Goal: Task Accomplishment & Management: Use online tool/utility

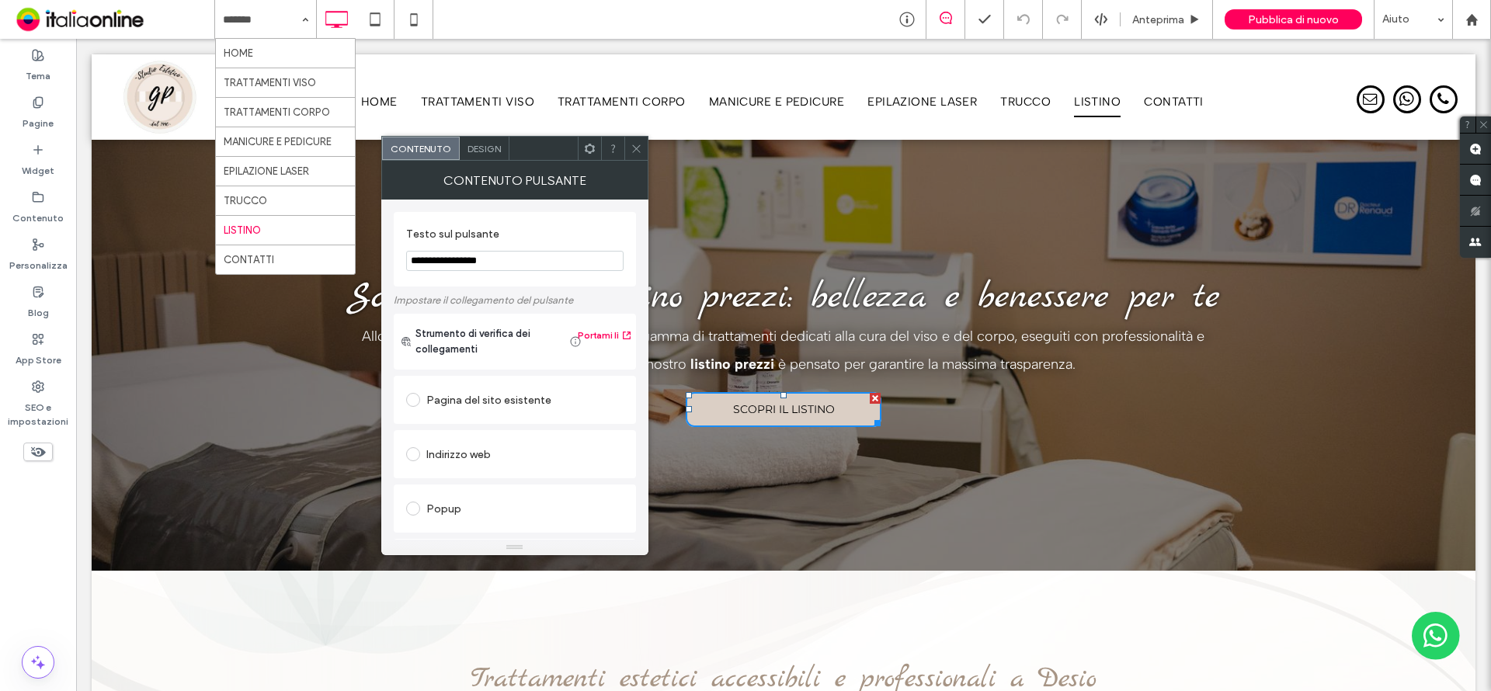
scroll to position [259, 0]
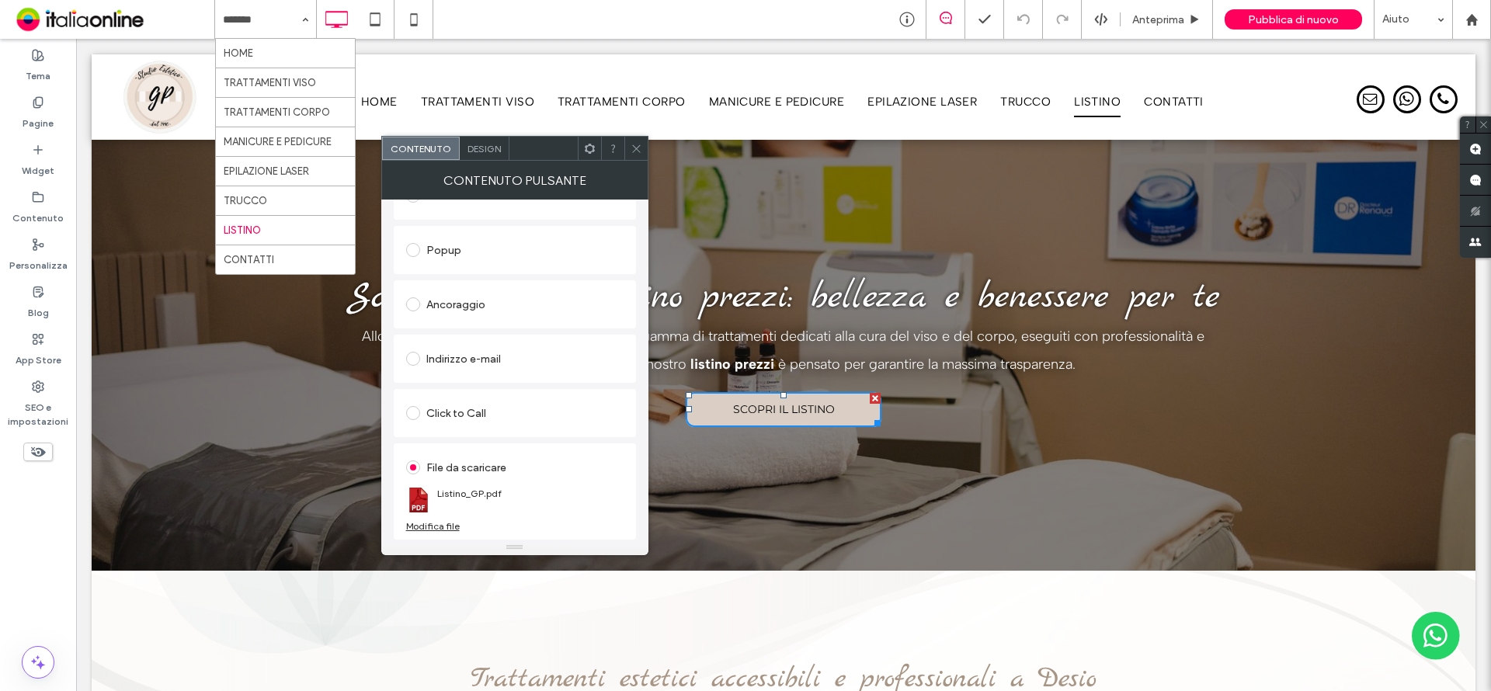
click at [433, 526] on div "Modifica file" at bounding box center [433, 526] width 54 height 12
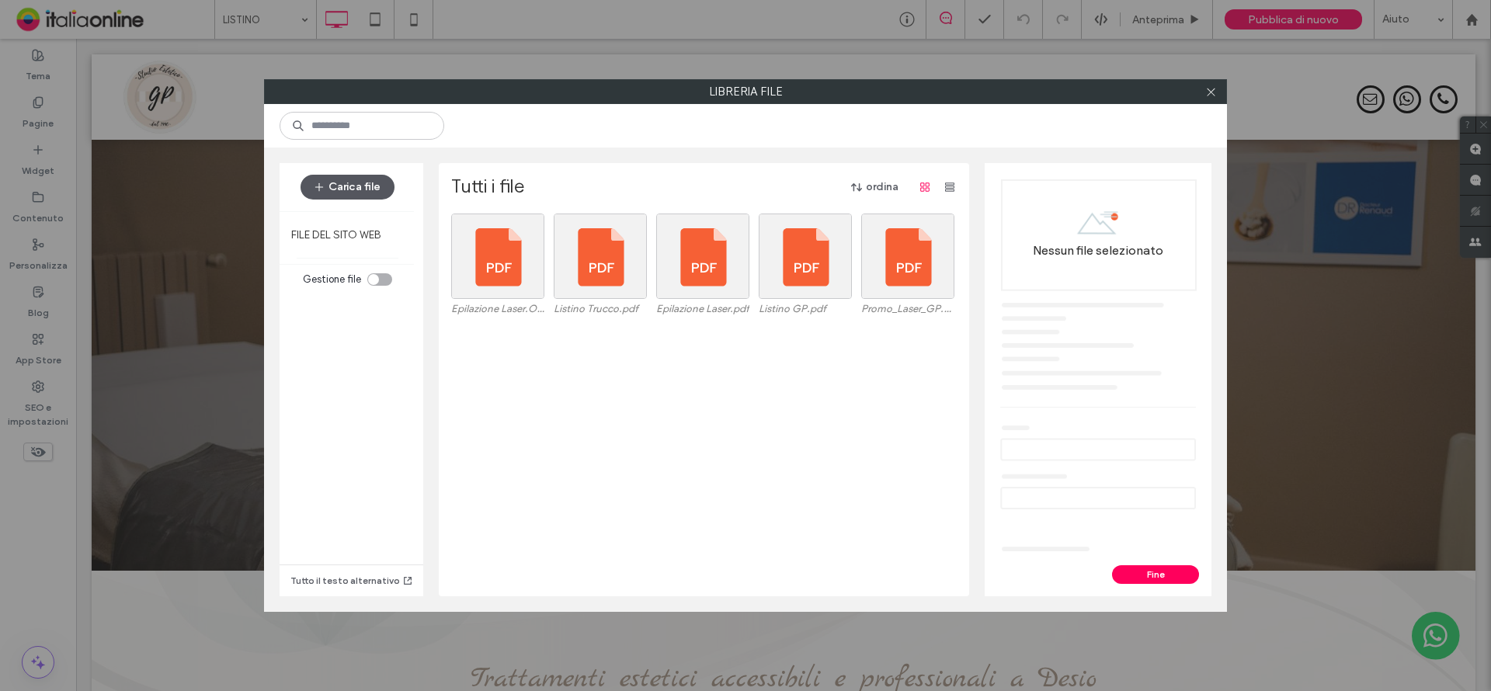
click at [344, 188] on button "Carica file" at bounding box center [348, 187] width 94 height 25
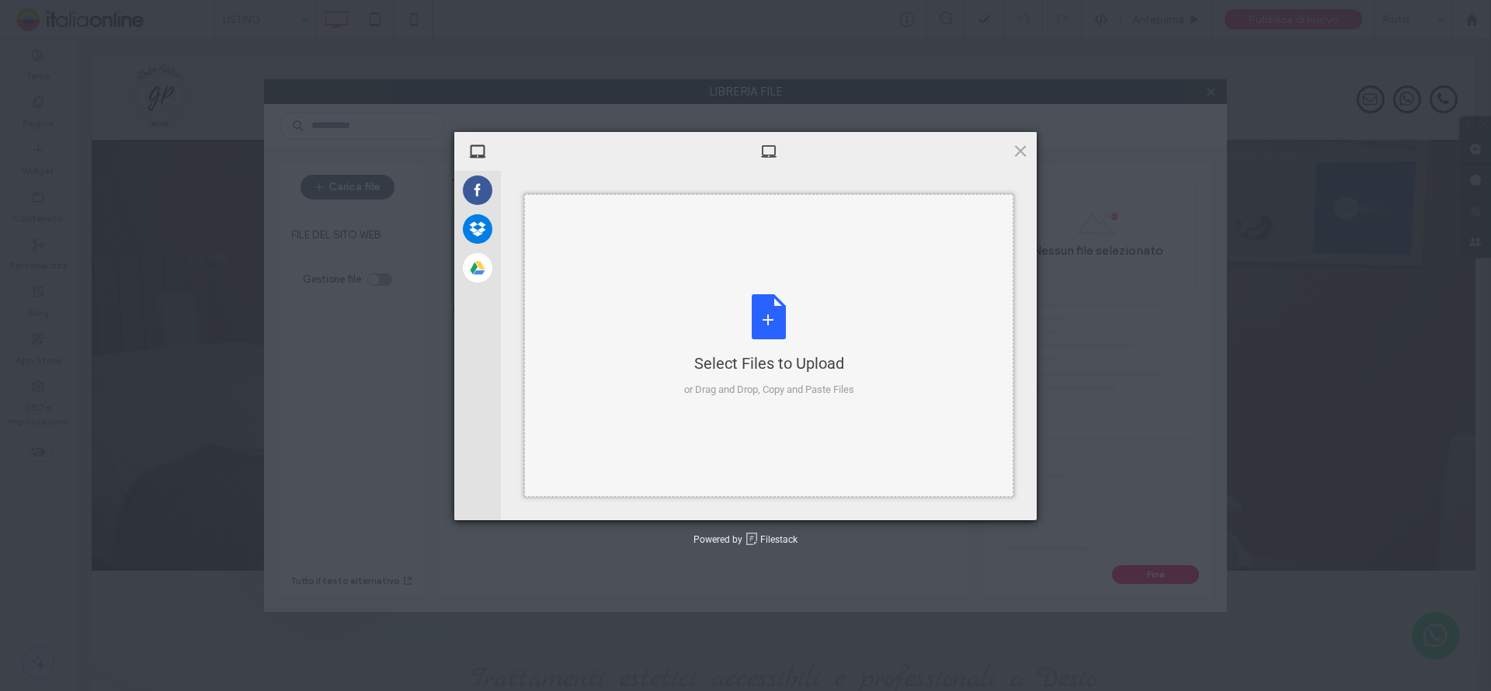
click at [788, 337] on div "Select Files to Upload or Drag and Drop, Copy and Paste Files" at bounding box center [769, 345] width 170 height 103
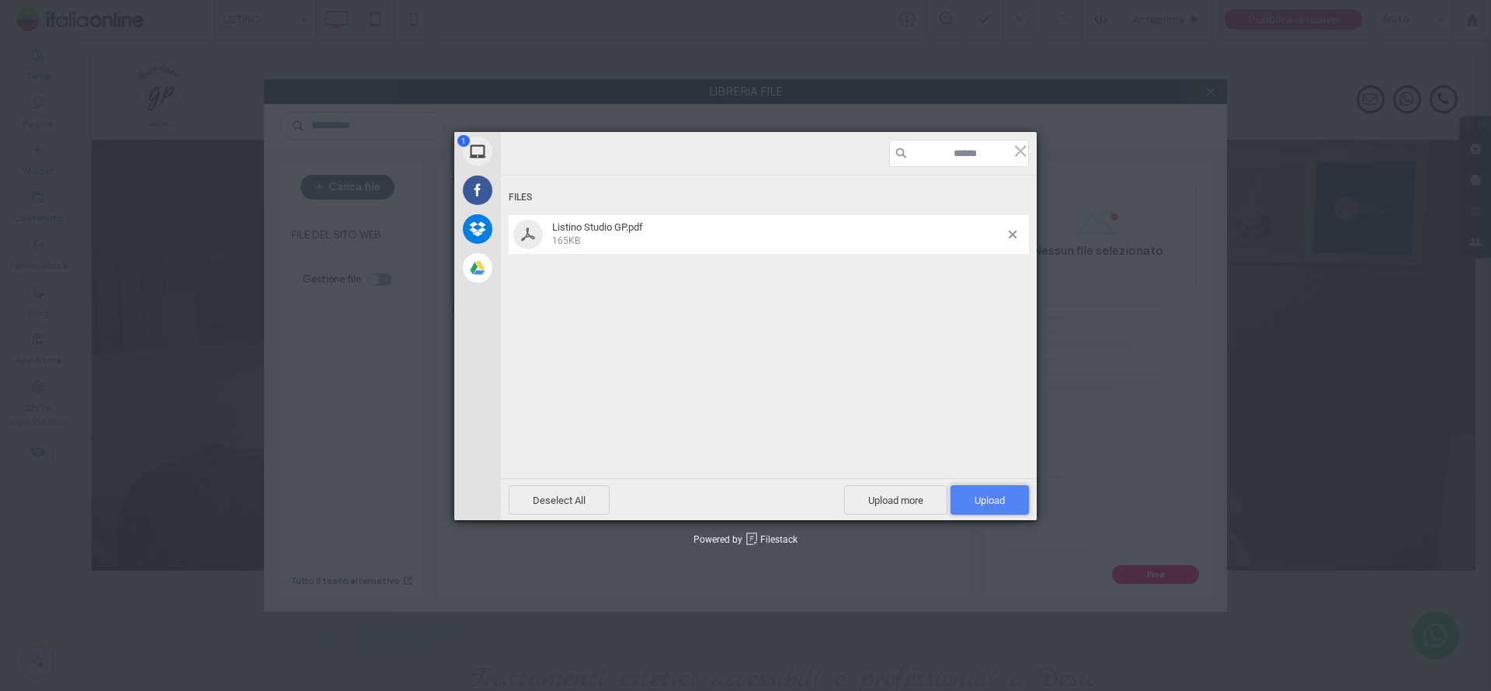
click at [1000, 504] on span "Upload 1" at bounding box center [990, 501] width 30 height 12
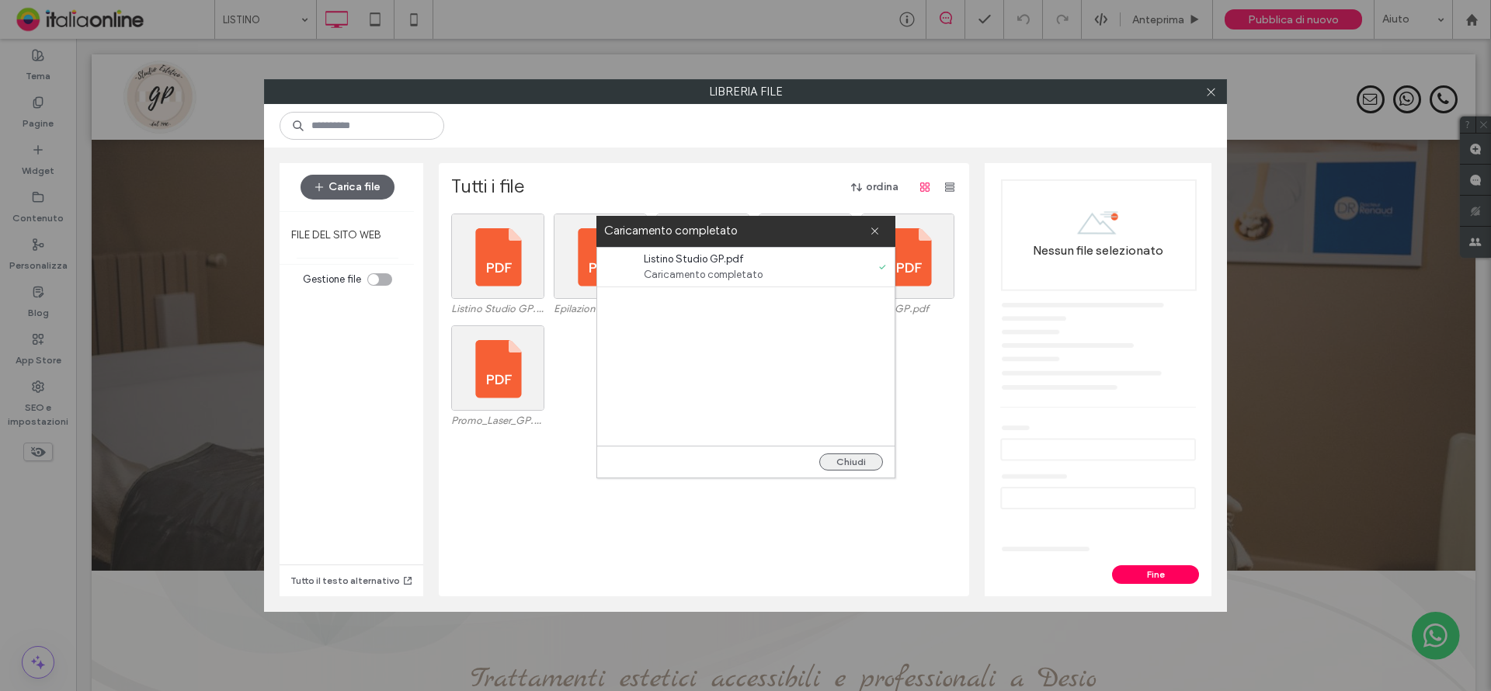
click at [851, 464] on button "Chiudi" at bounding box center [851, 462] width 64 height 17
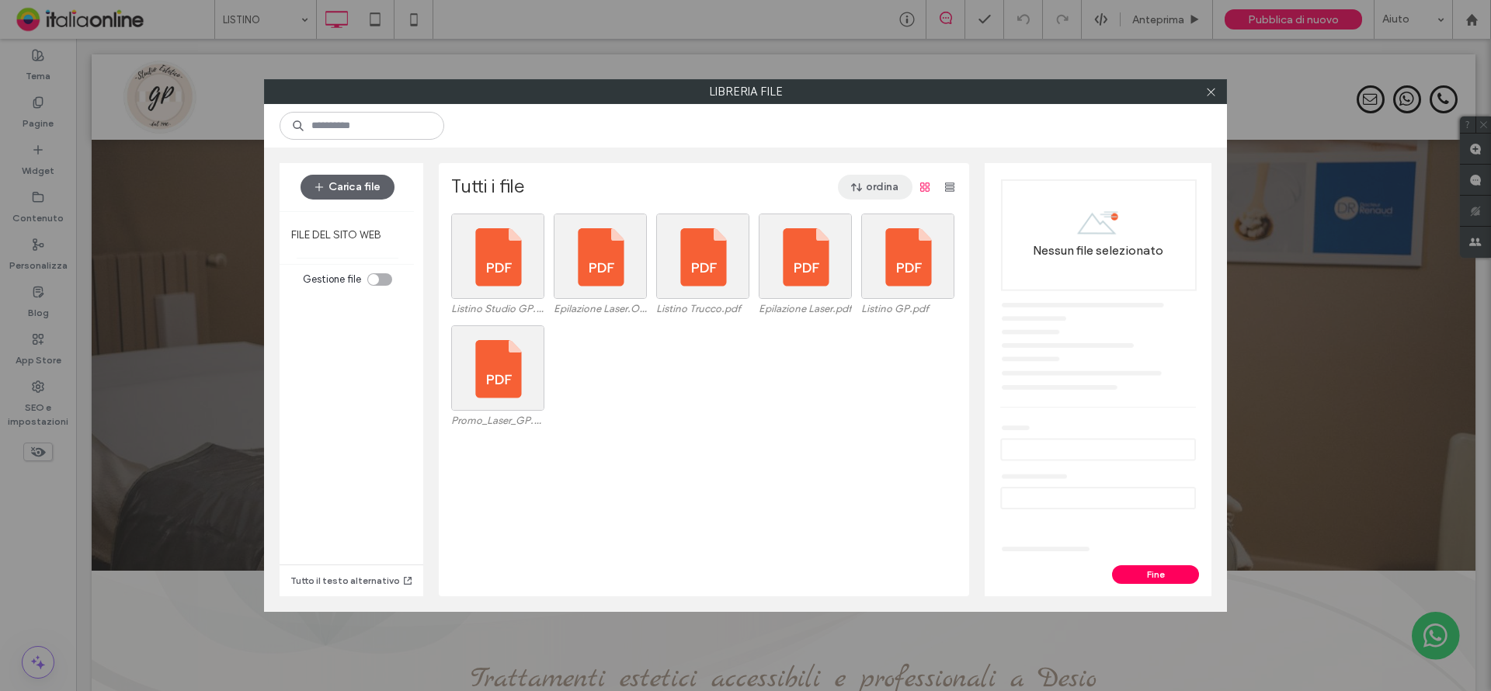
click at [871, 184] on button "ordina" at bounding box center [875, 187] width 75 height 25
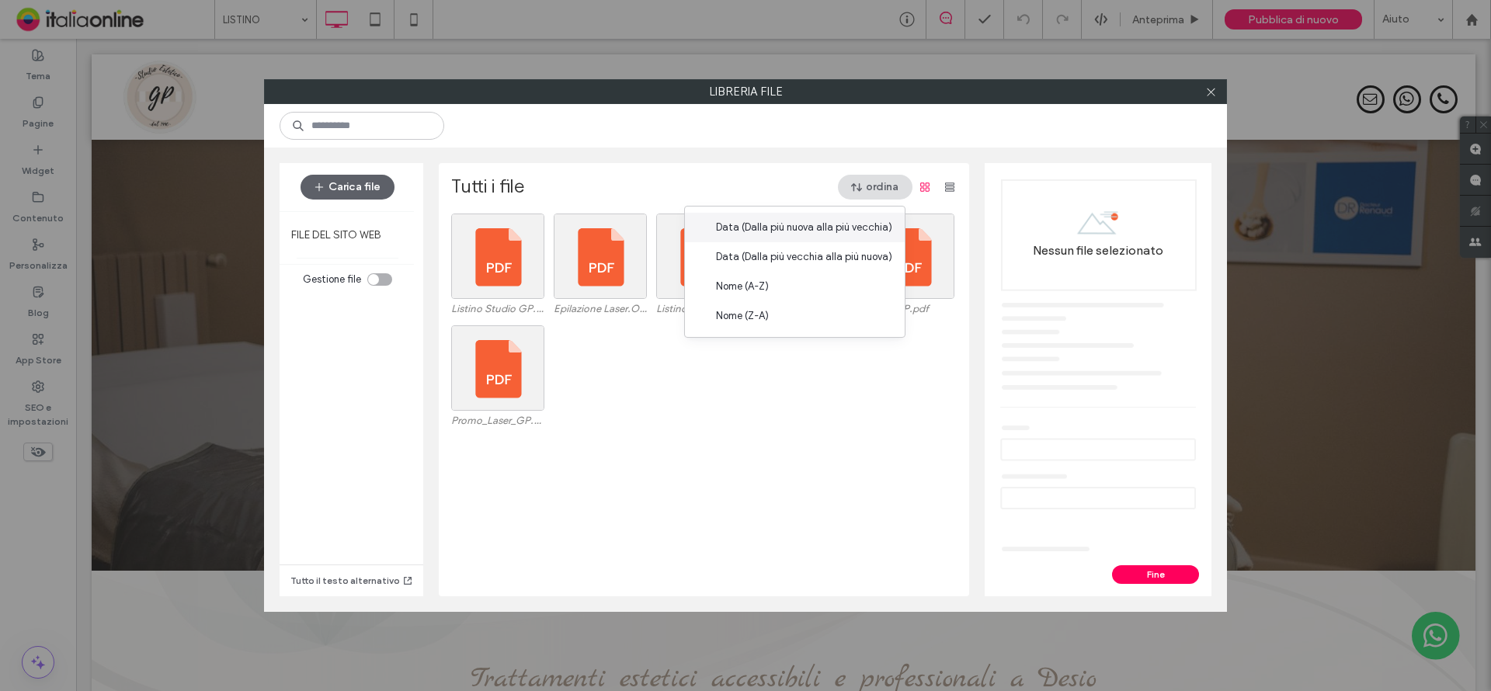
click at [816, 221] on span "Data (Dalla più nuova alla più vecchia)" at bounding box center [804, 228] width 176 height 16
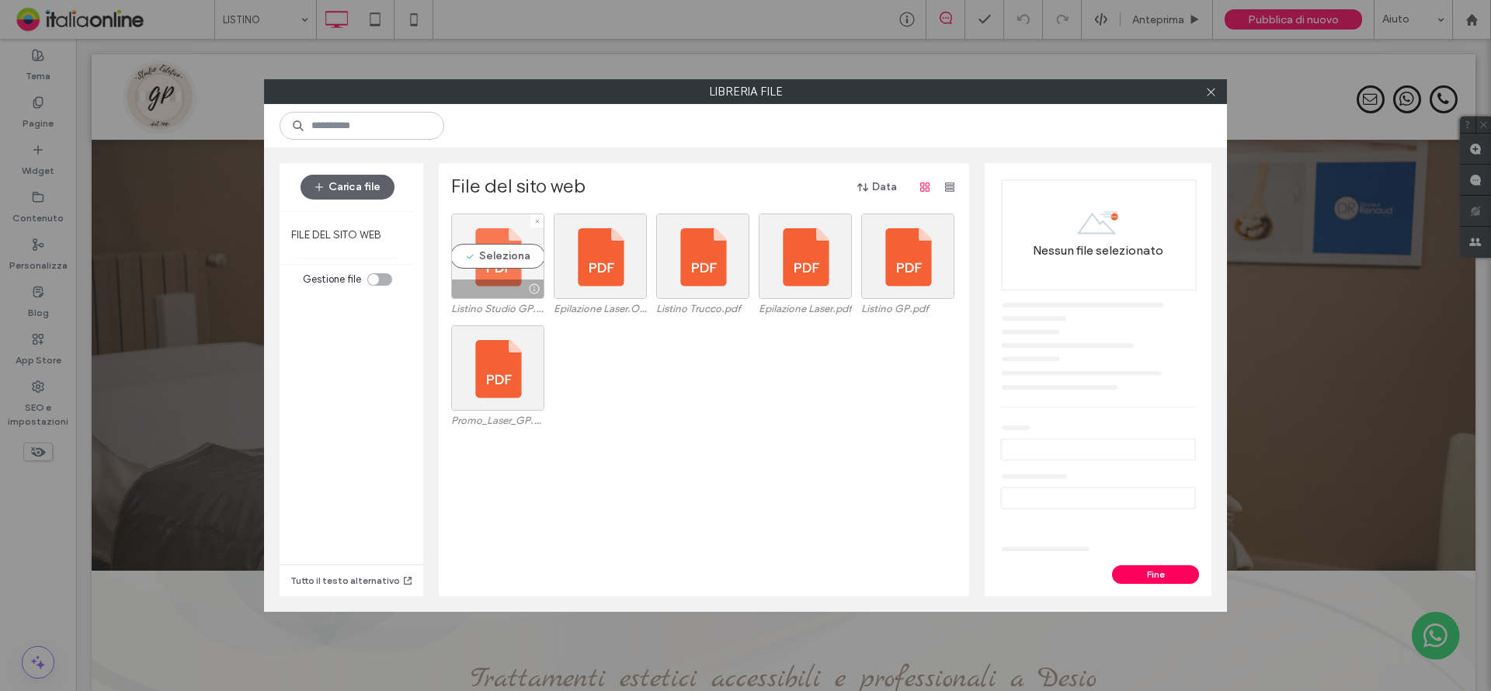
click at [486, 261] on div "Seleziona" at bounding box center [497, 256] width 93 height 85
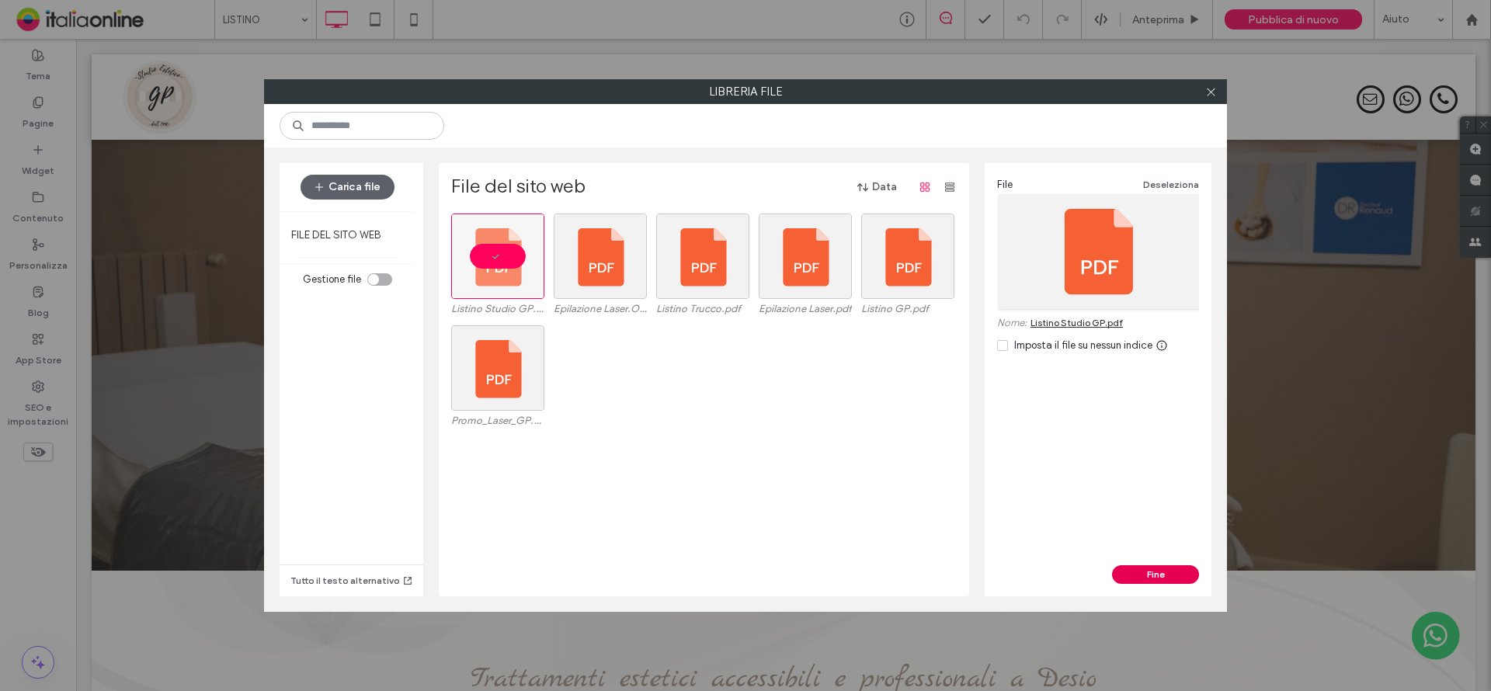
click at [1147, 576] on button "Fine" at bounding box center [1155, 574] width 87 height 19
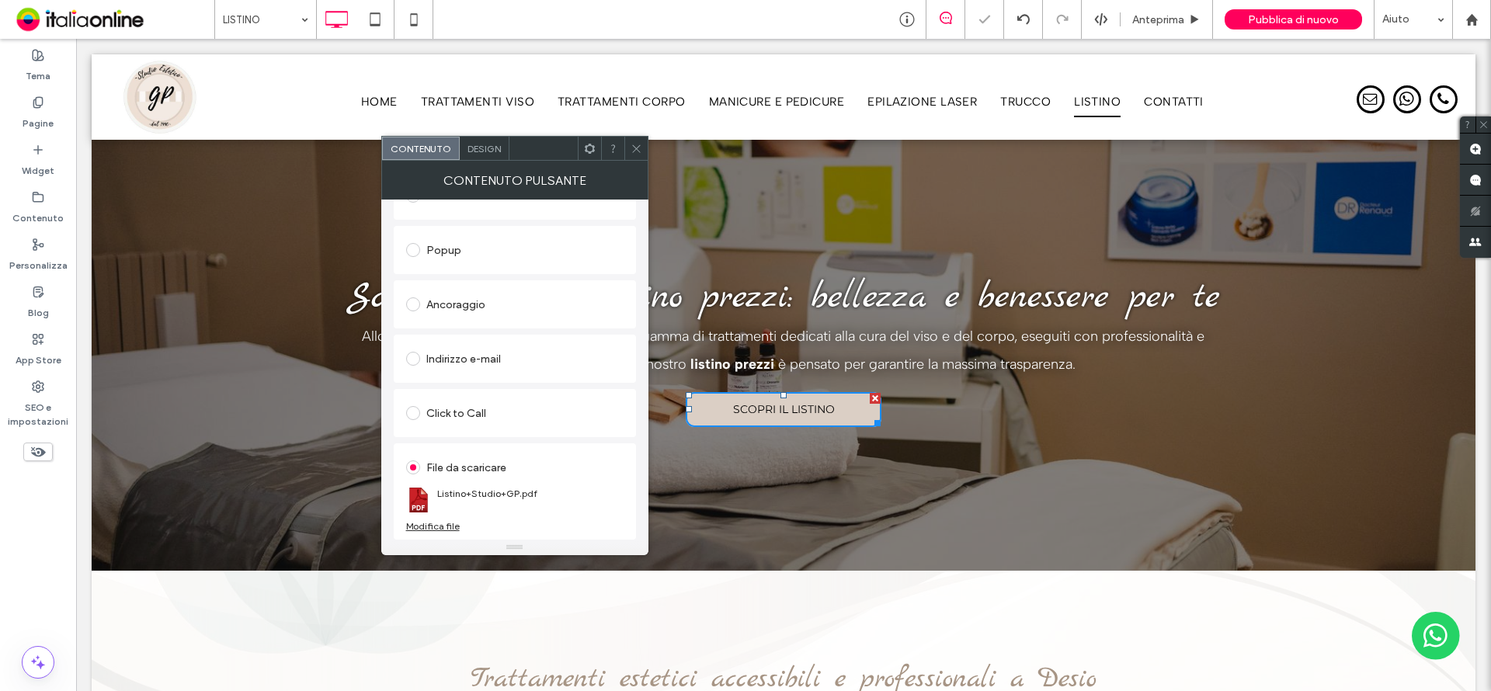
click at [637, 149] on use at bounding box center [636, 148] width 8 height 8
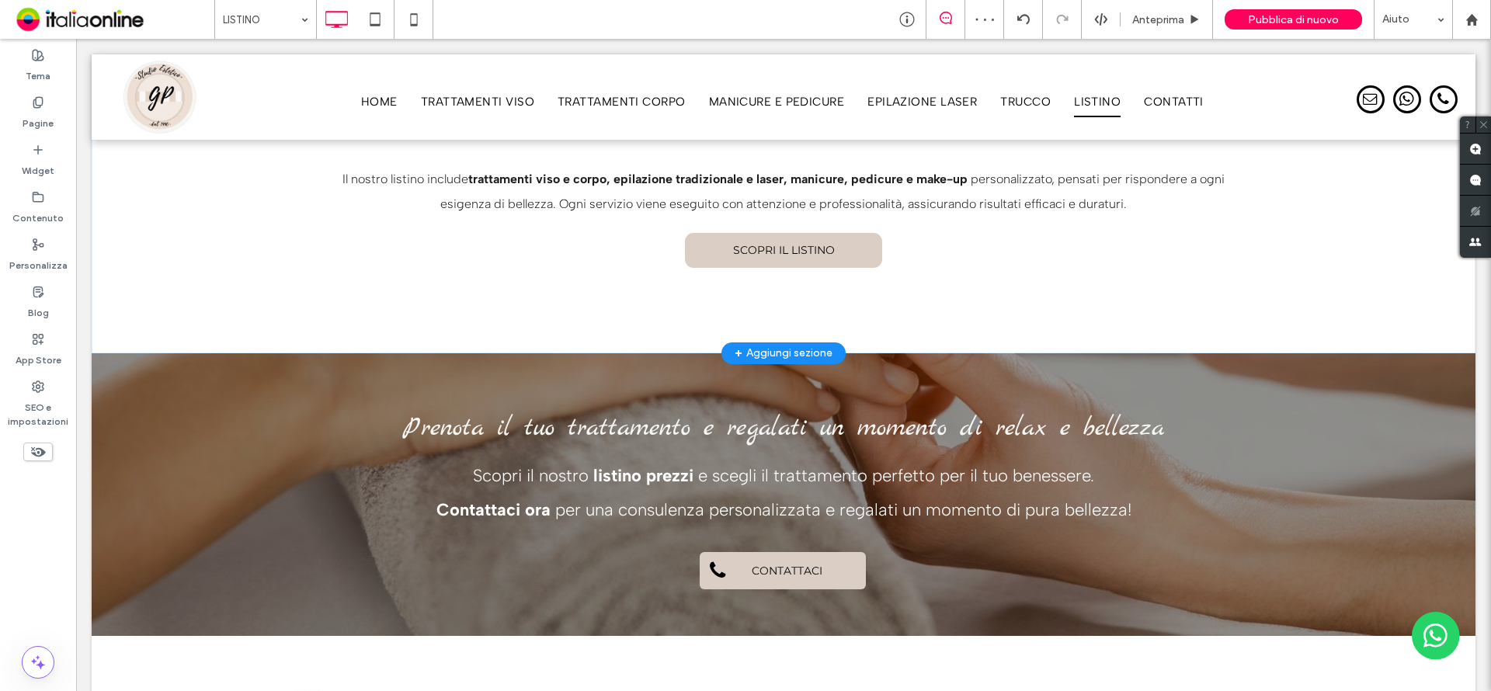
scroll to position [621, 0]
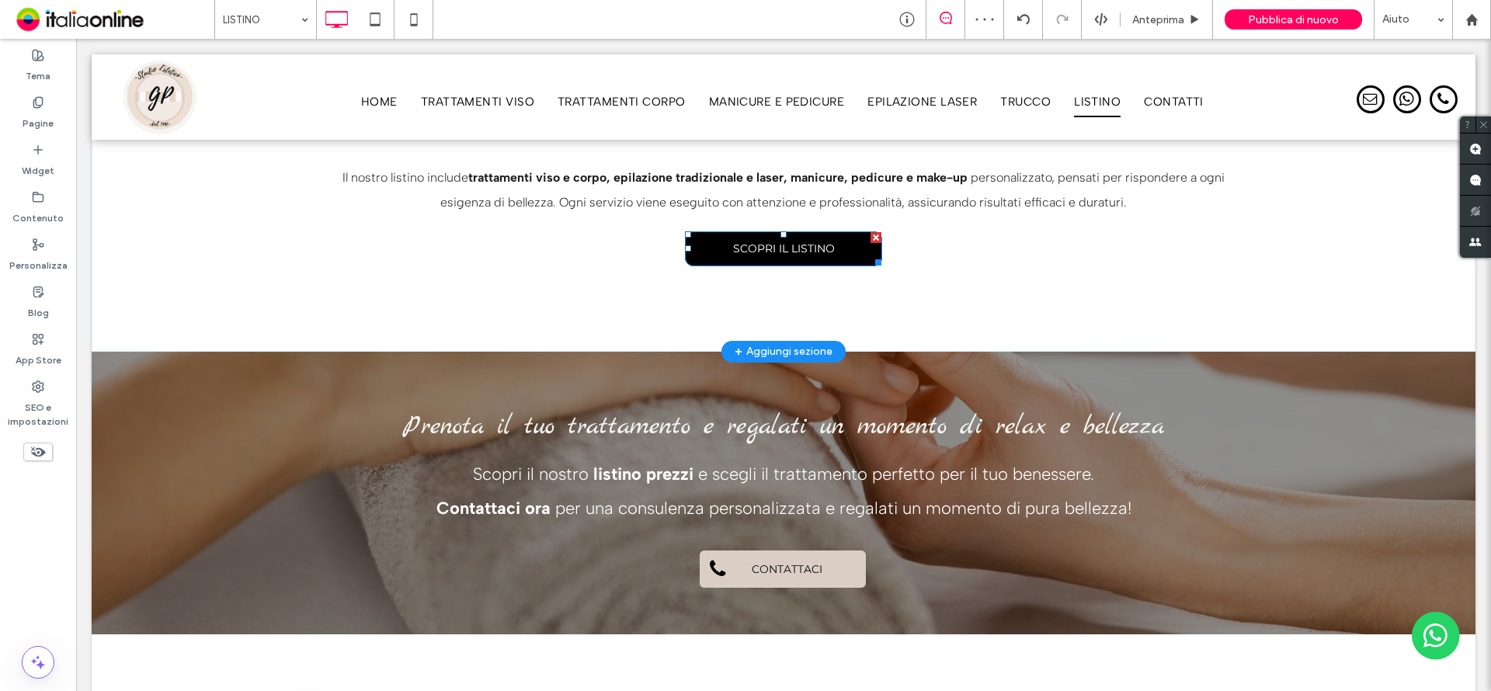
click at [741, 249] on span "SCOPRI IL LISTINO" at bounding box center [784, 249] width 102 height 14
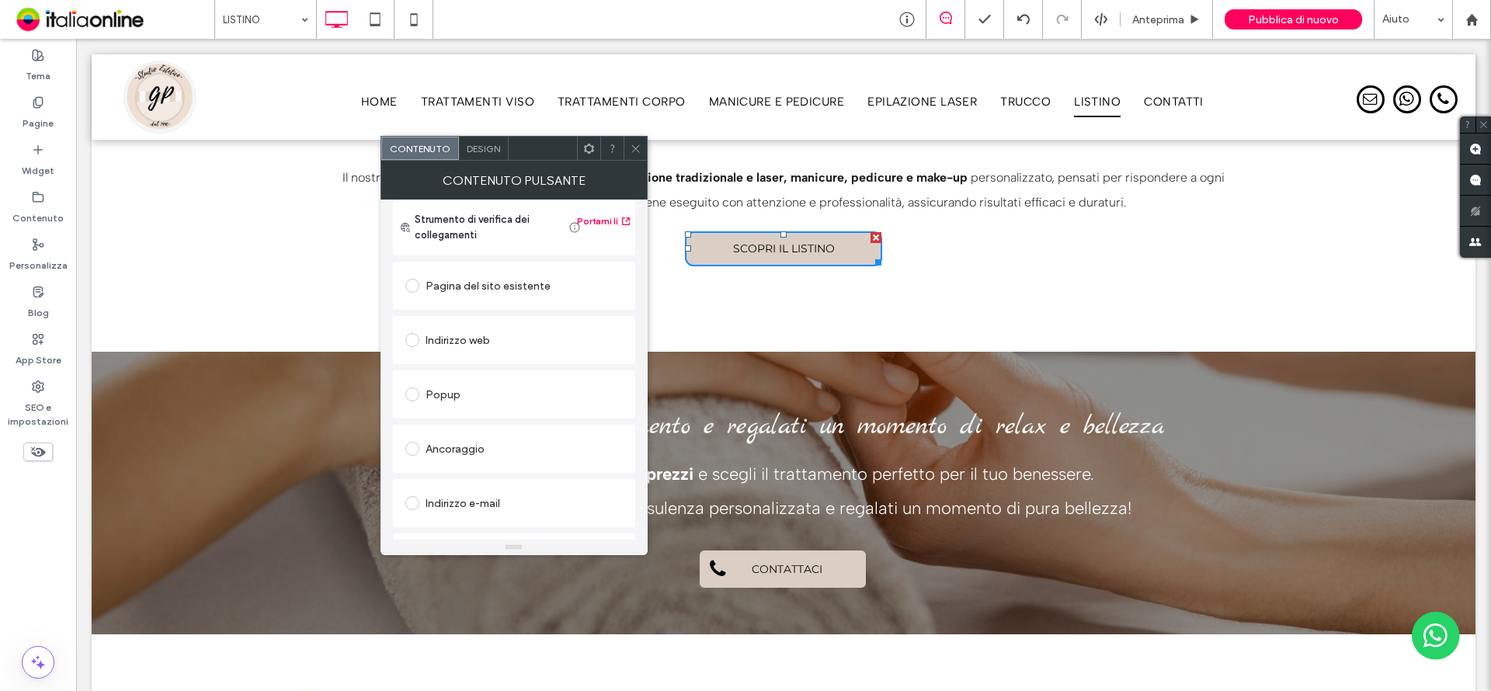
scroll to position [259, 0]
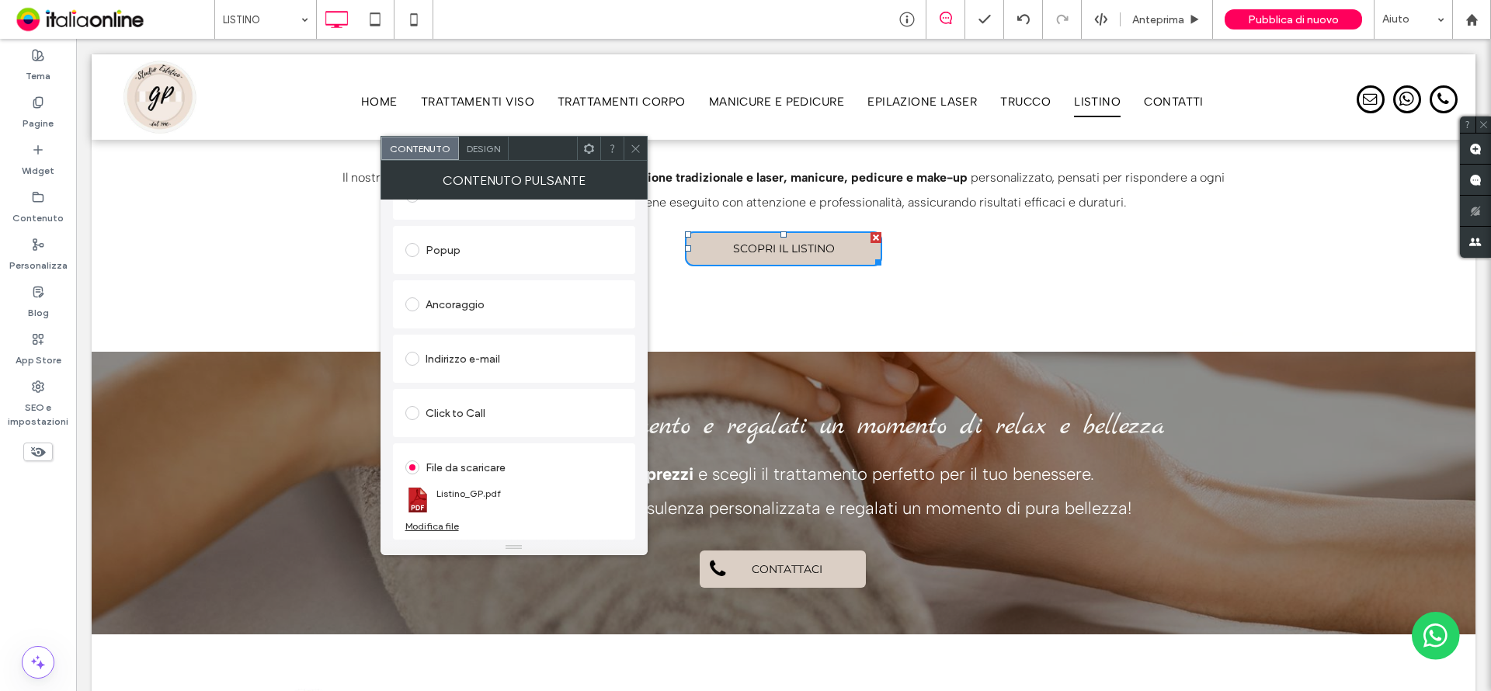
click at [430, 520] on div "Modifica file" at bounding box center [432, 526] width 54 height 12
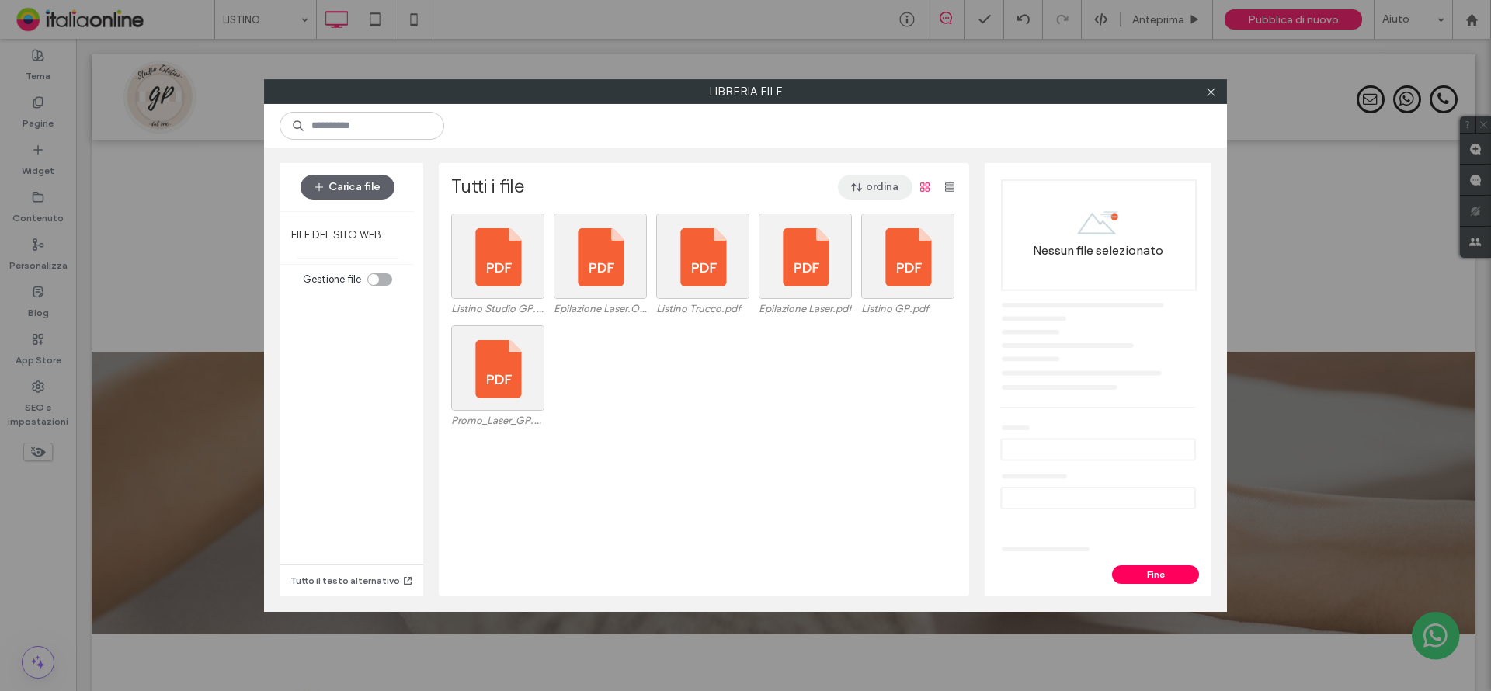
click at [873, 189] on button "ordina" at bounding box center [875, 187] width 75 height 25
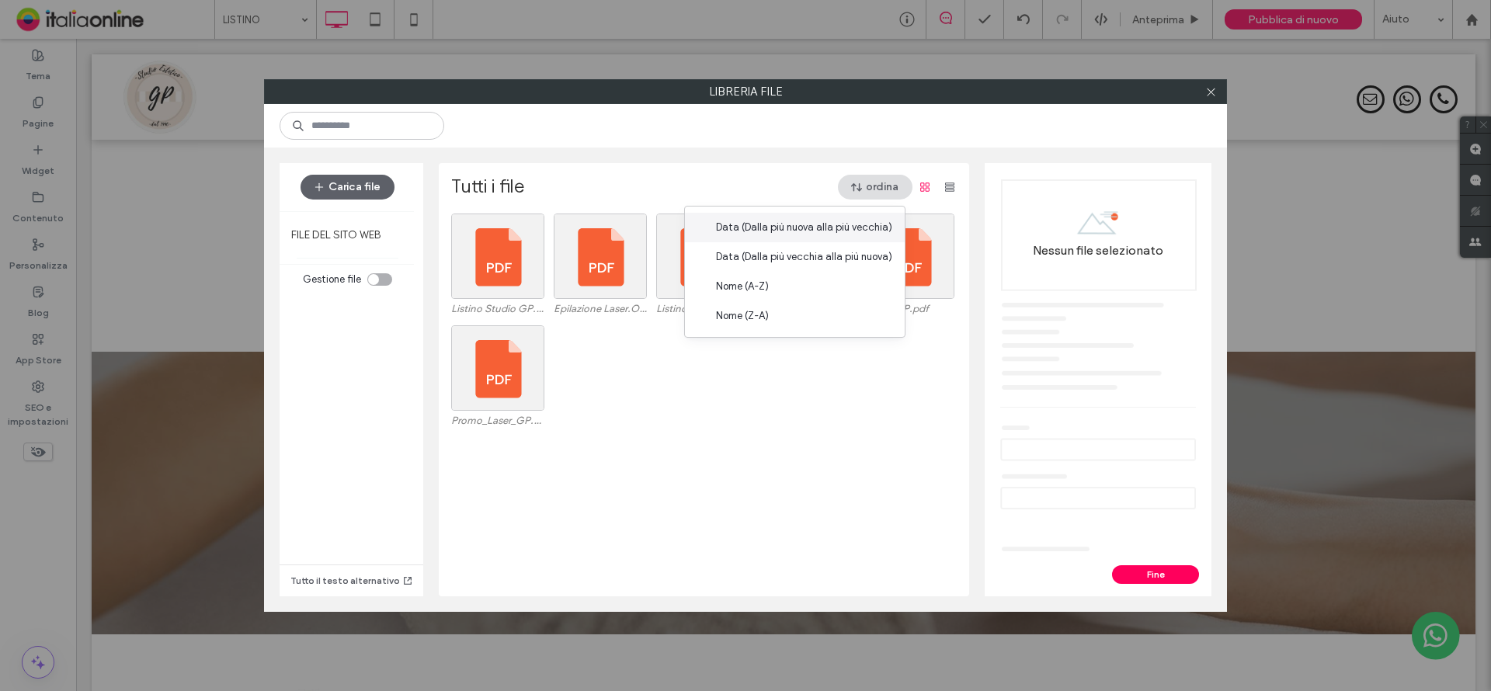
click at [824, 219] on div "Data (Dalla più nuova alla più vecchia)" at bounding box center [795, 228] width 220 height 30
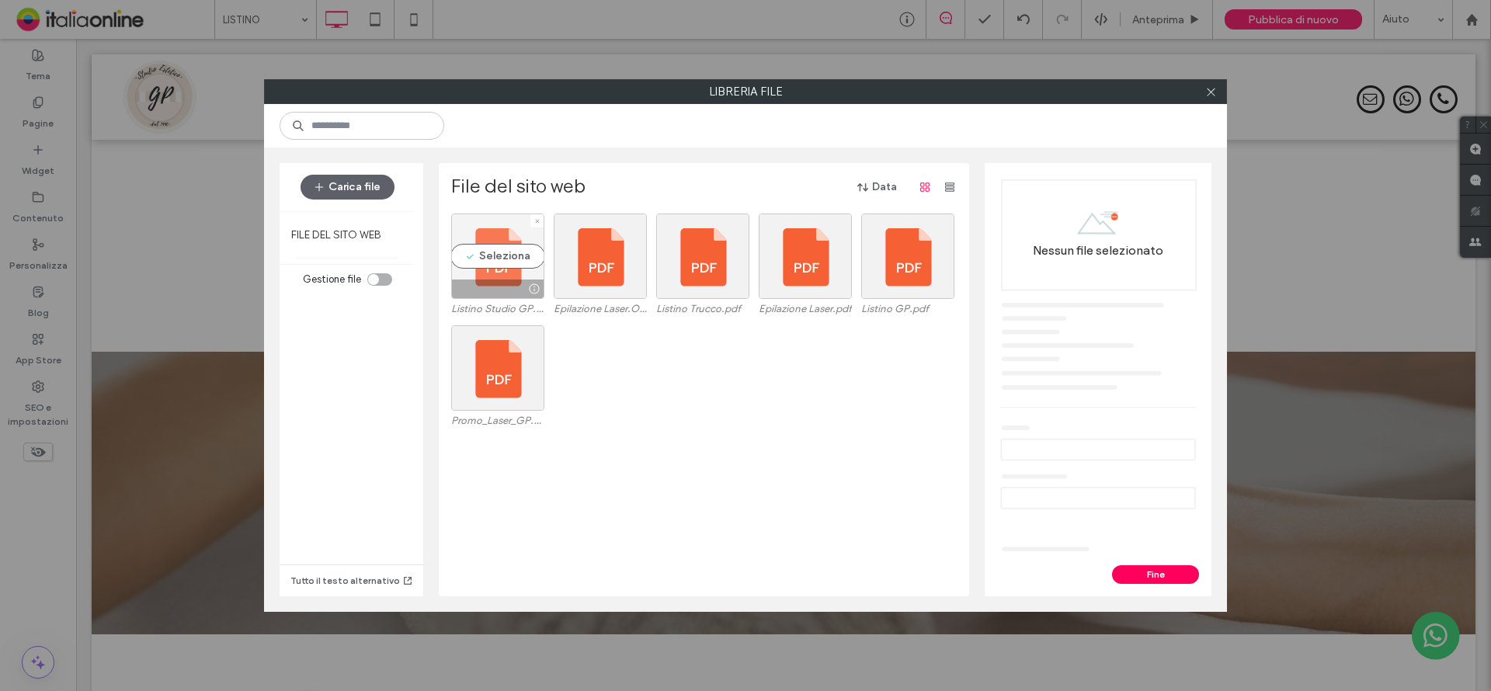
click at [491, 256] on div "Seleziona" at bounding box center [497, 256] width 93 height 85
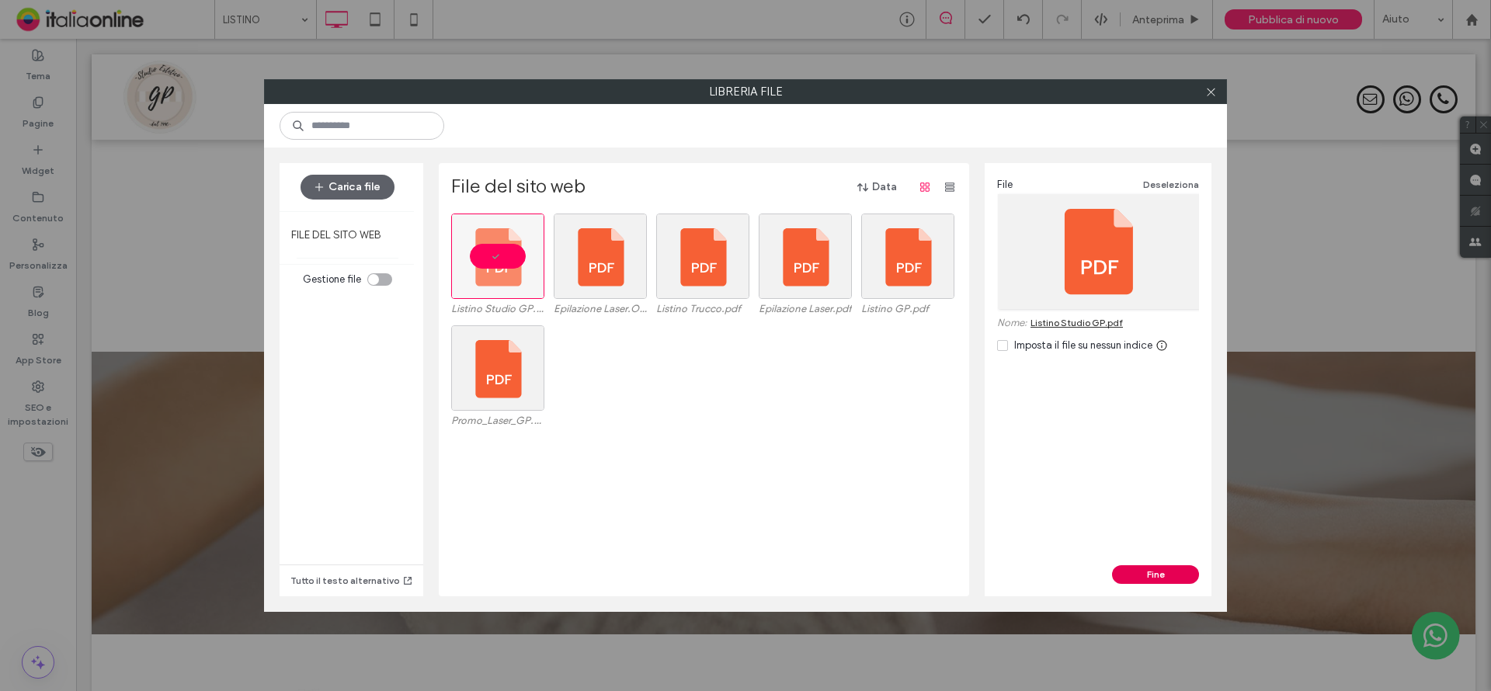
click at [1155, 574] on button "Fine" at bounding box center [1155, 574] width 87 height 19
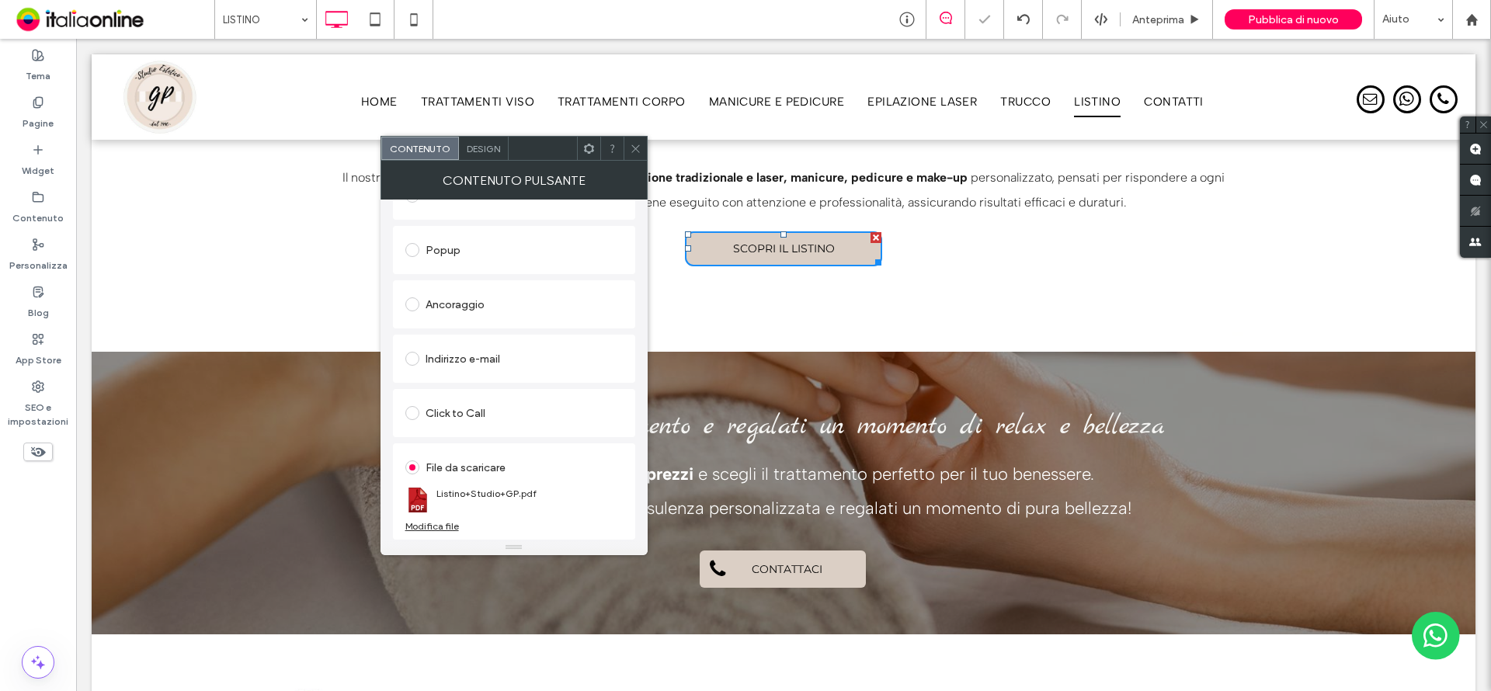
click at [624, 153] on div at bounding box center [635, 148] width 23 height 23
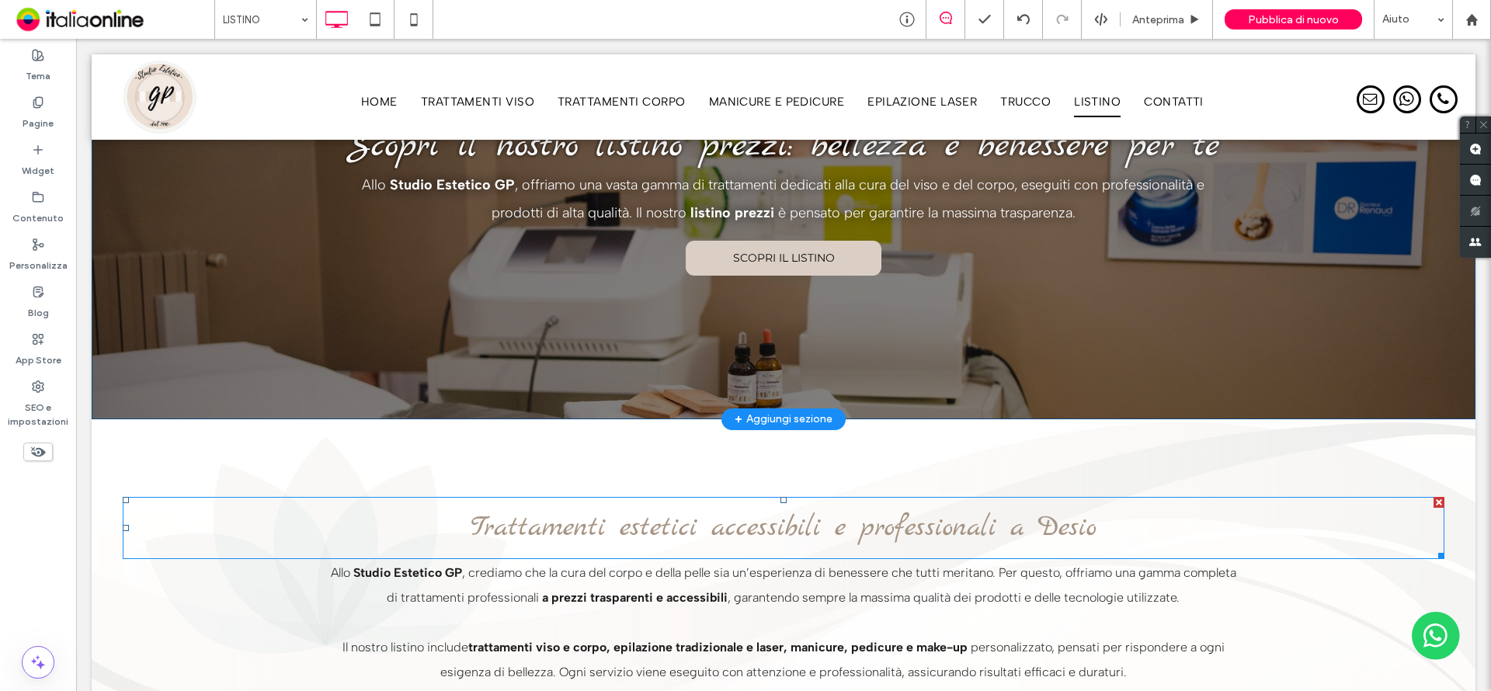
scroll to position [0, 0]
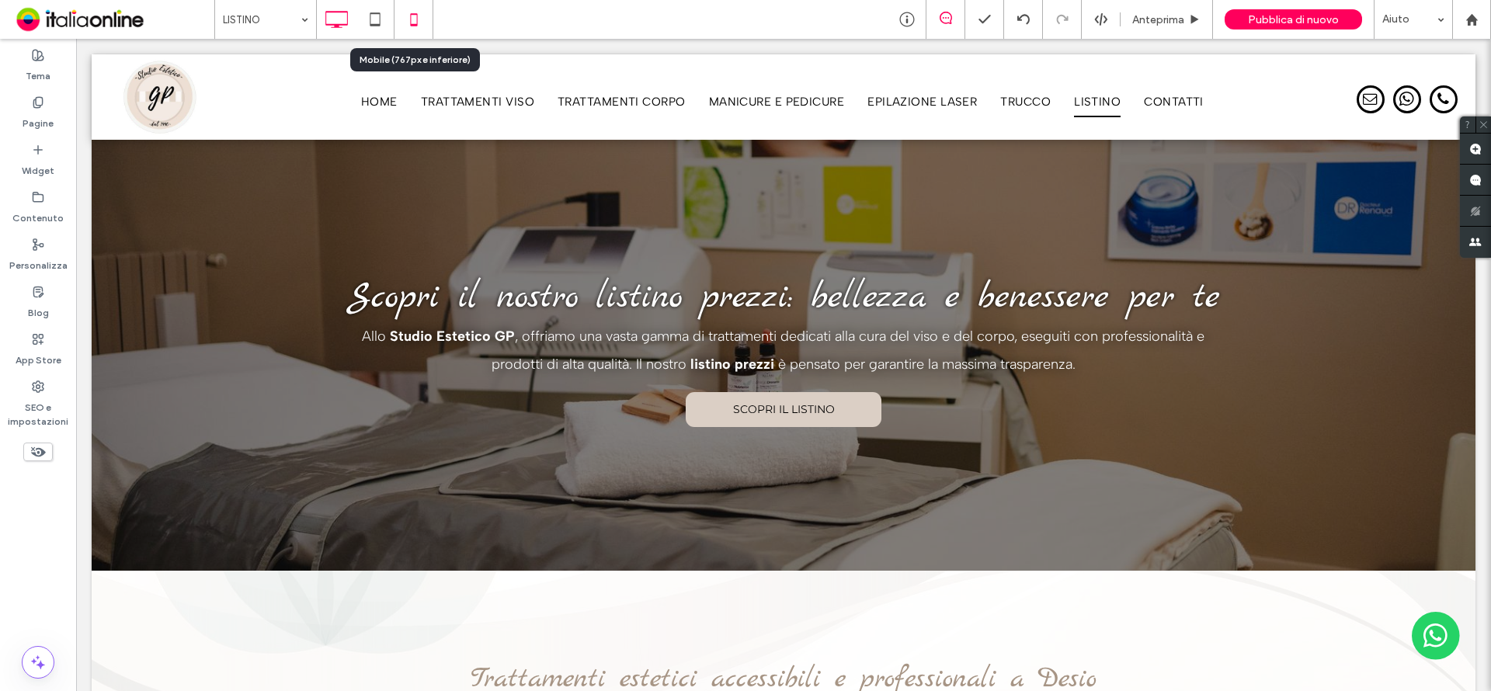
click at [413, 18] on icon at bounding box center [413, 19] width 31 height 31
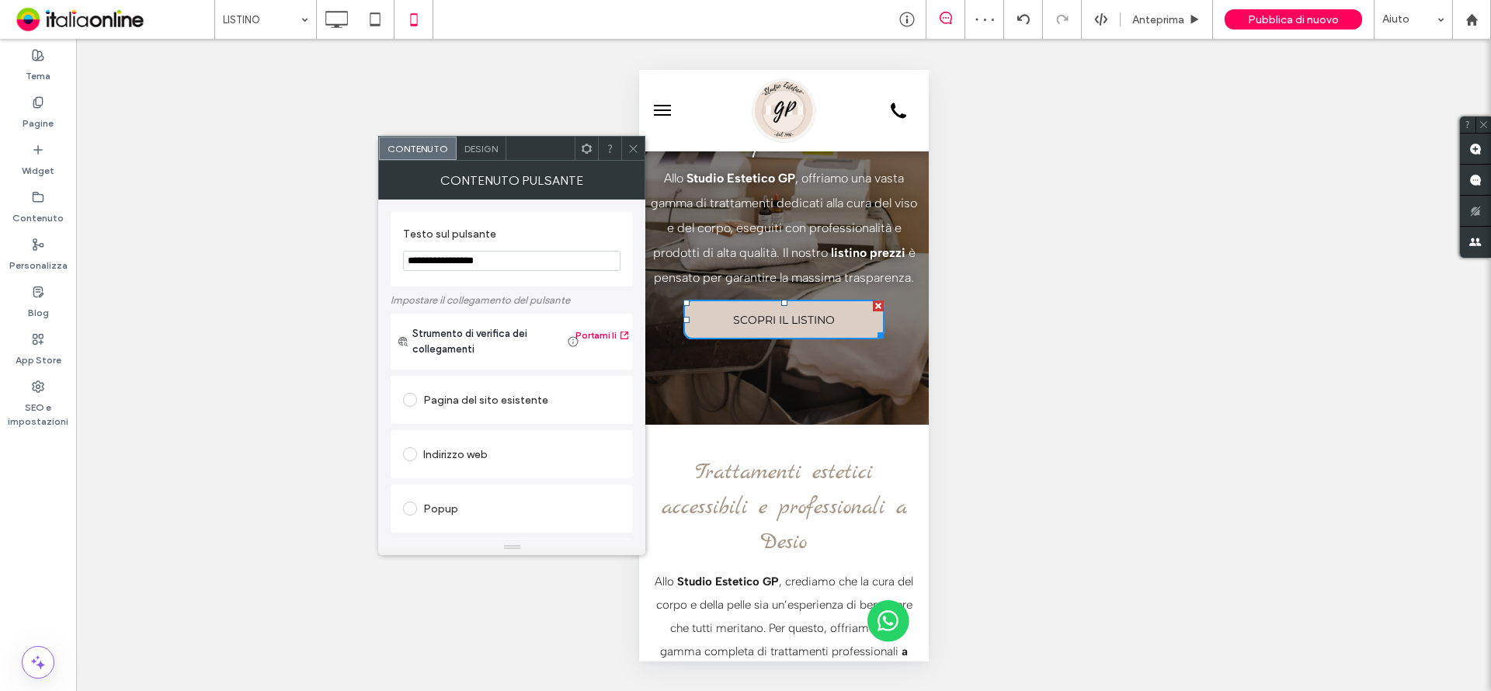
scroll to position [259, 0]
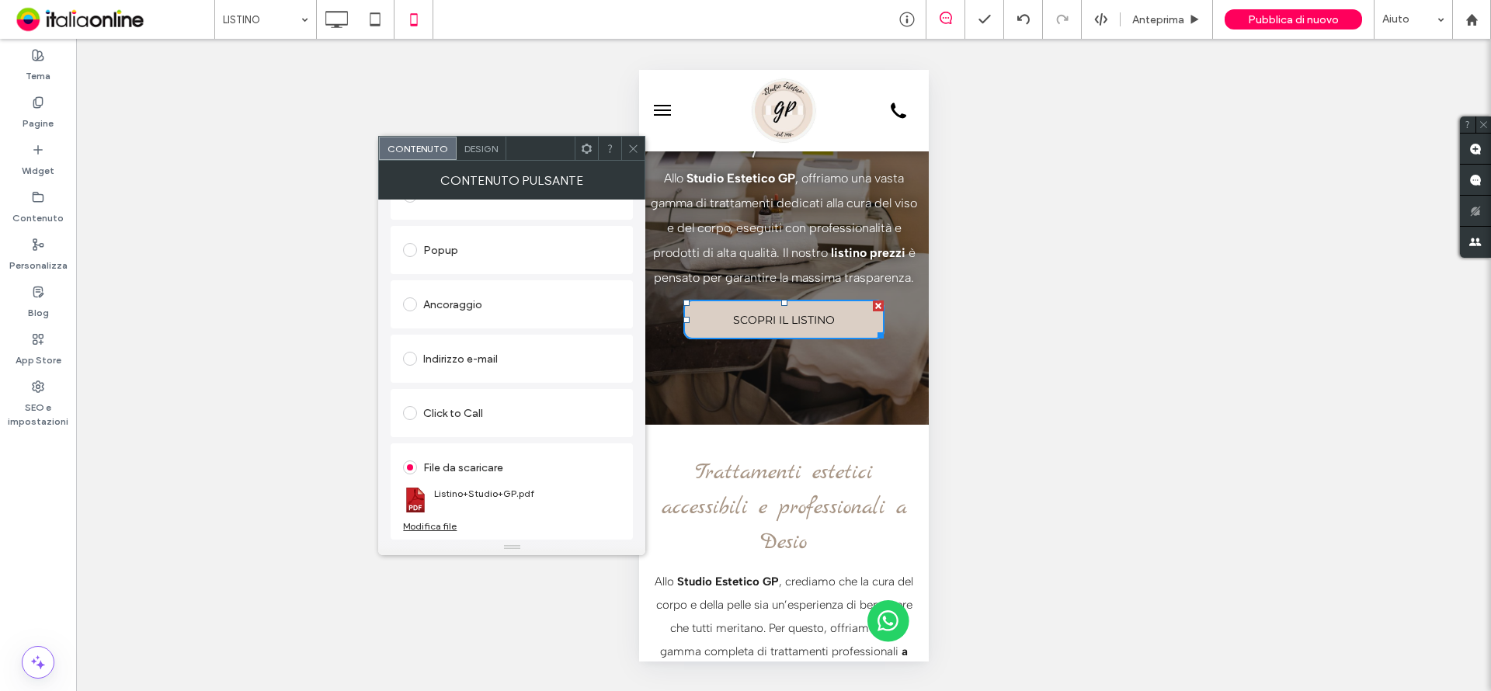
click at [444, 524] on div "Modifica file" at bounding box center [430, 526] width 54 height 12
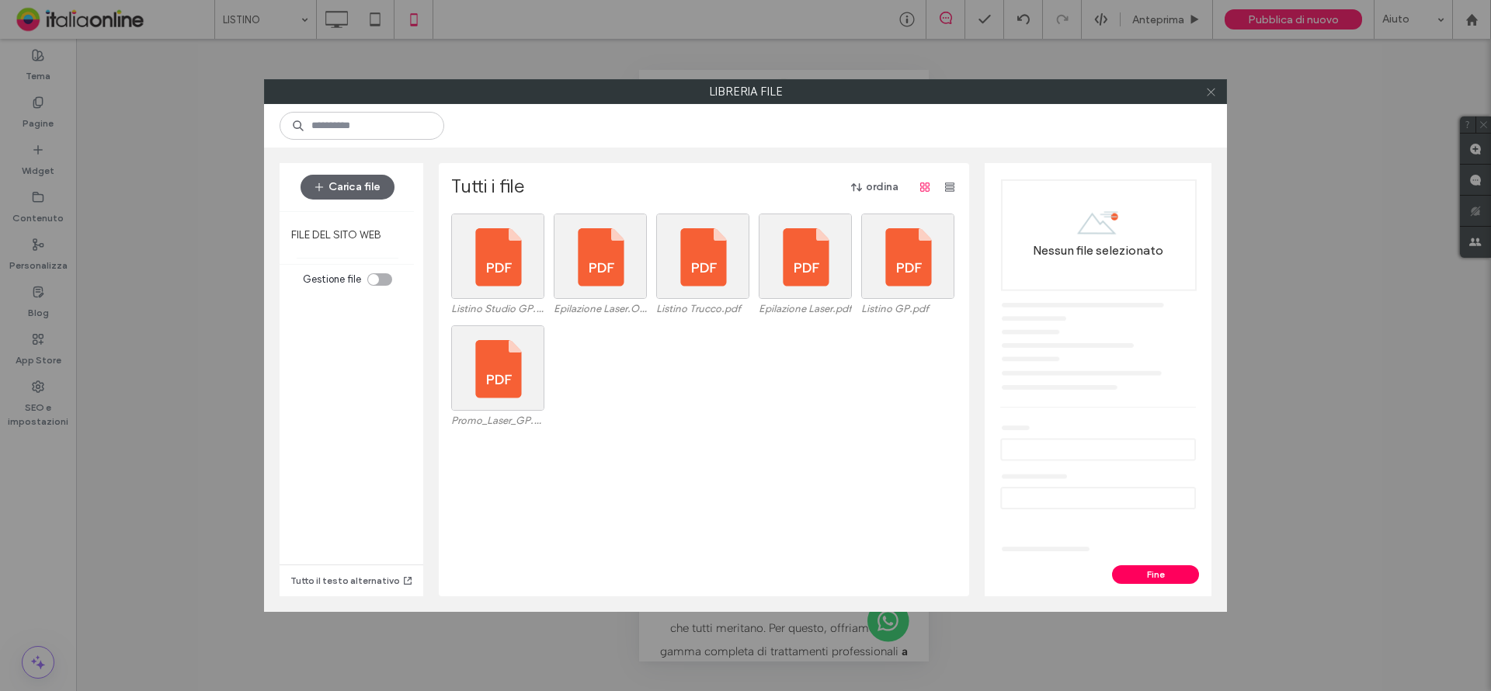
click at [1210, 92] on icon at bounding box center [1211, 92] width 12 height 12
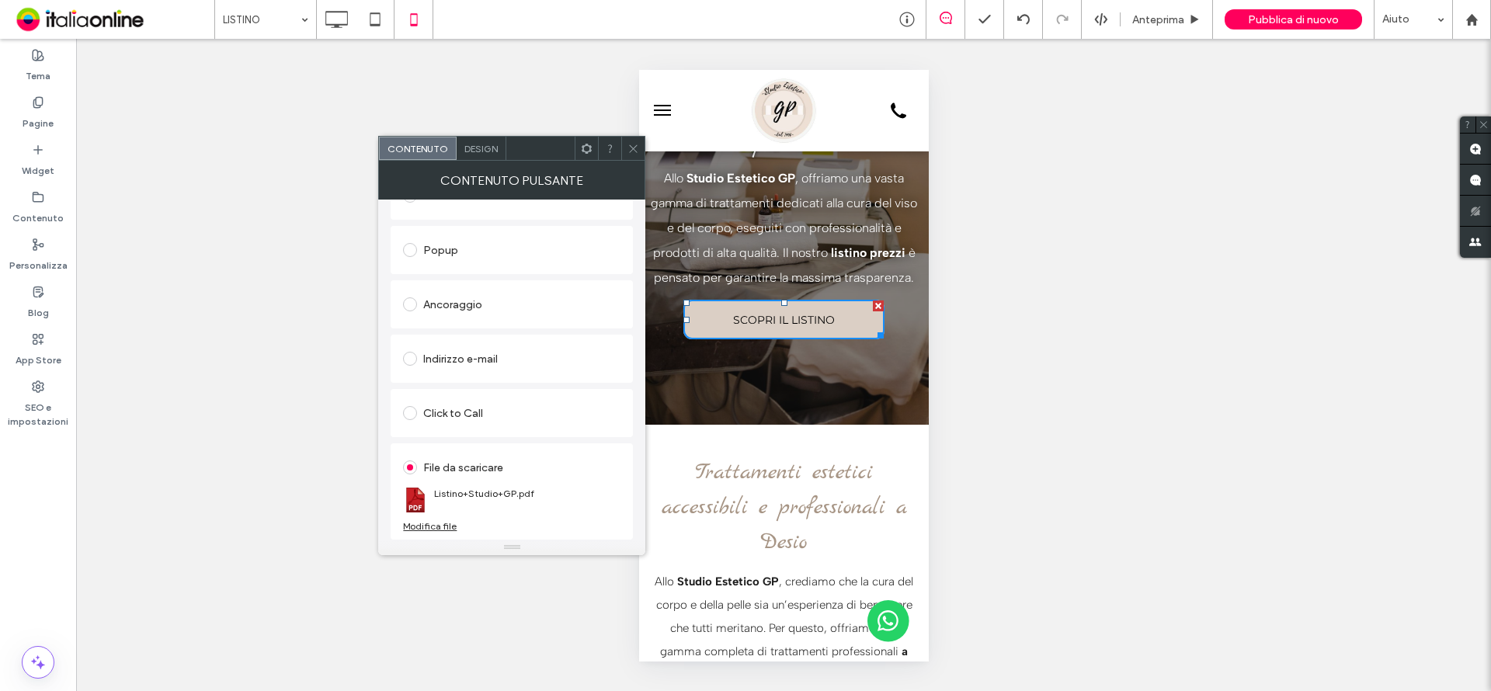
click at [628, 149] on icon at bounding box center [634, 149] width 12 height 12
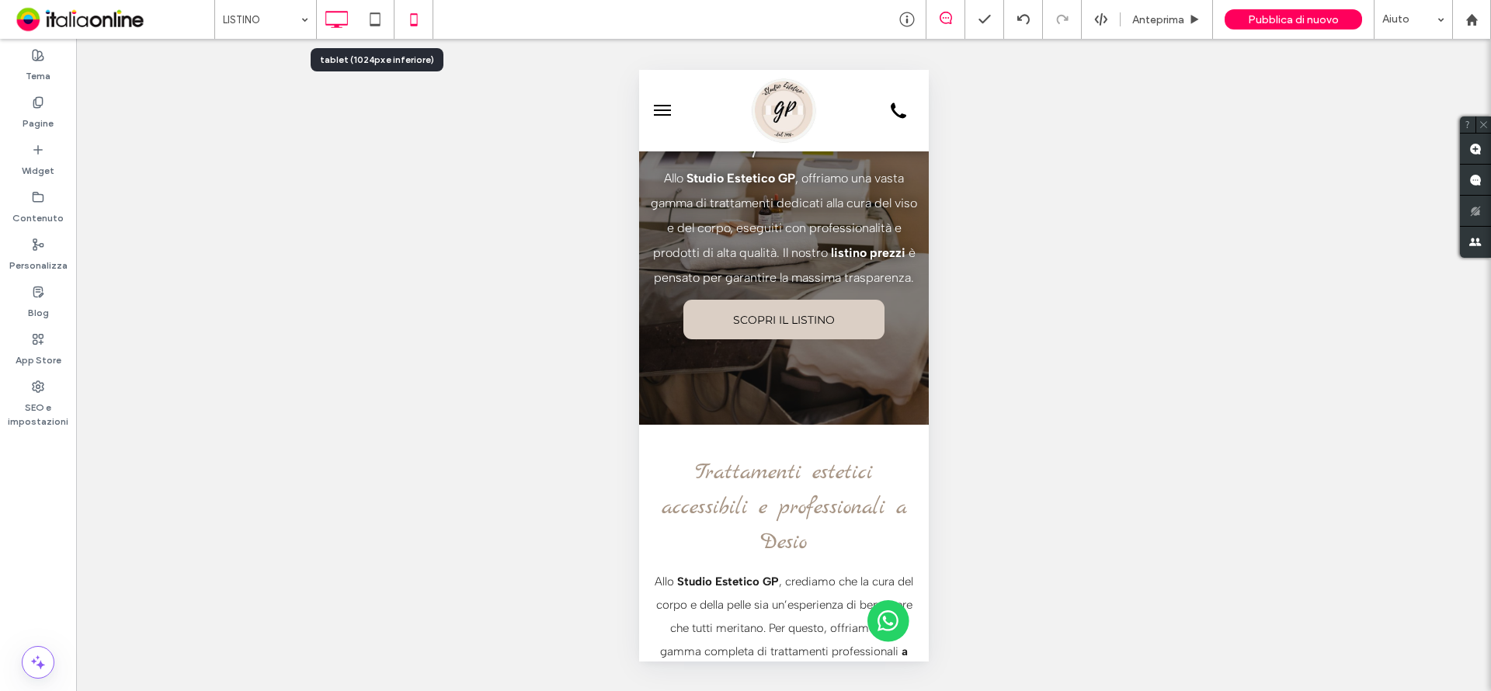
click at [329, 11] on icon at bounding box center [336, 19] width 31 height 31
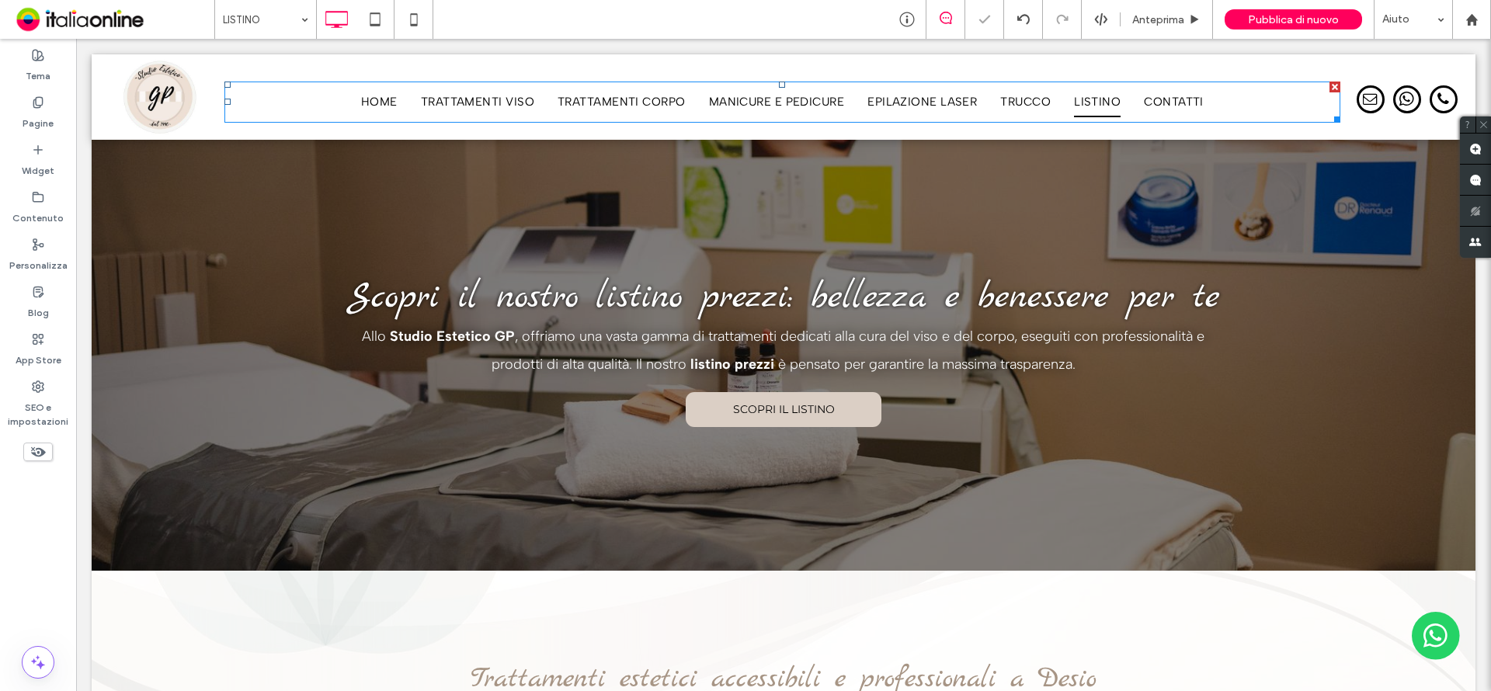
scroll to position [0, 0]
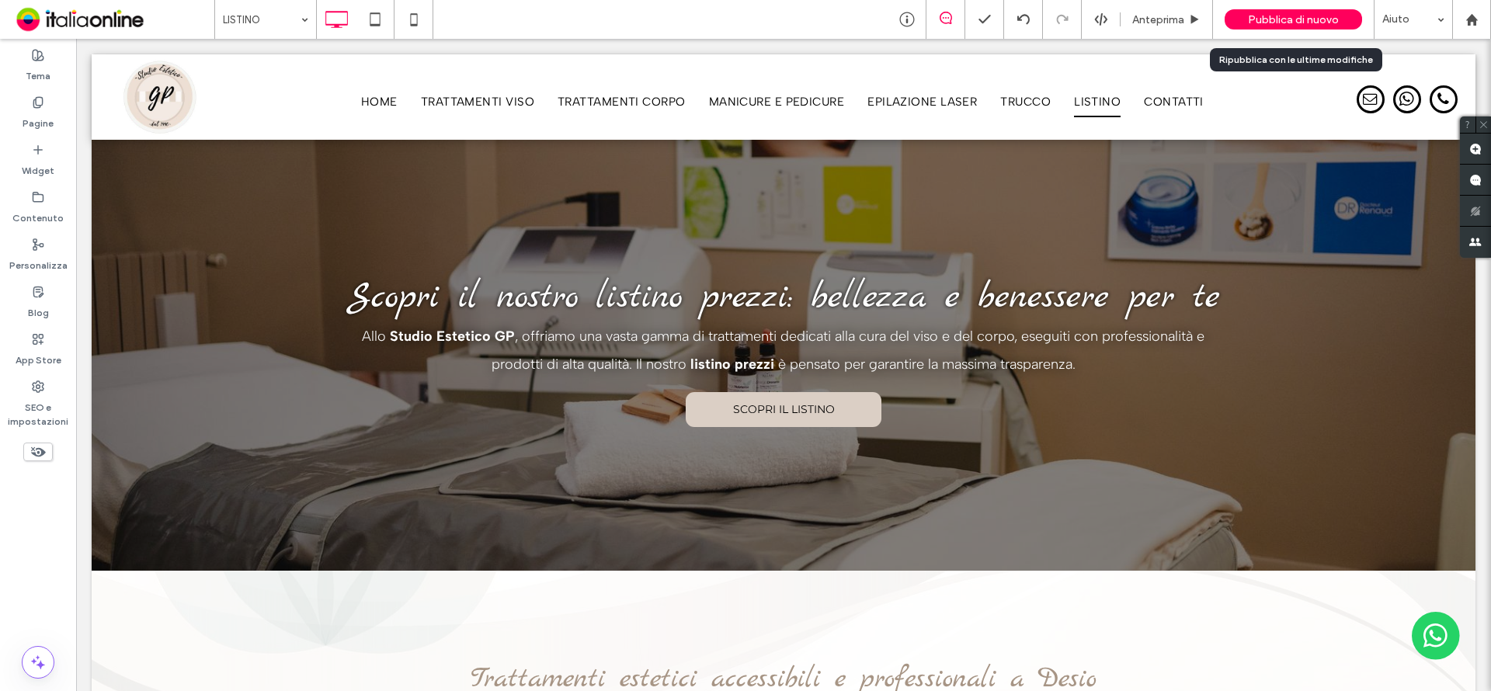
click at [1285, 18] on span "Pubblica di nuovo" at bounding box center [1293, 19] width 91 height 13
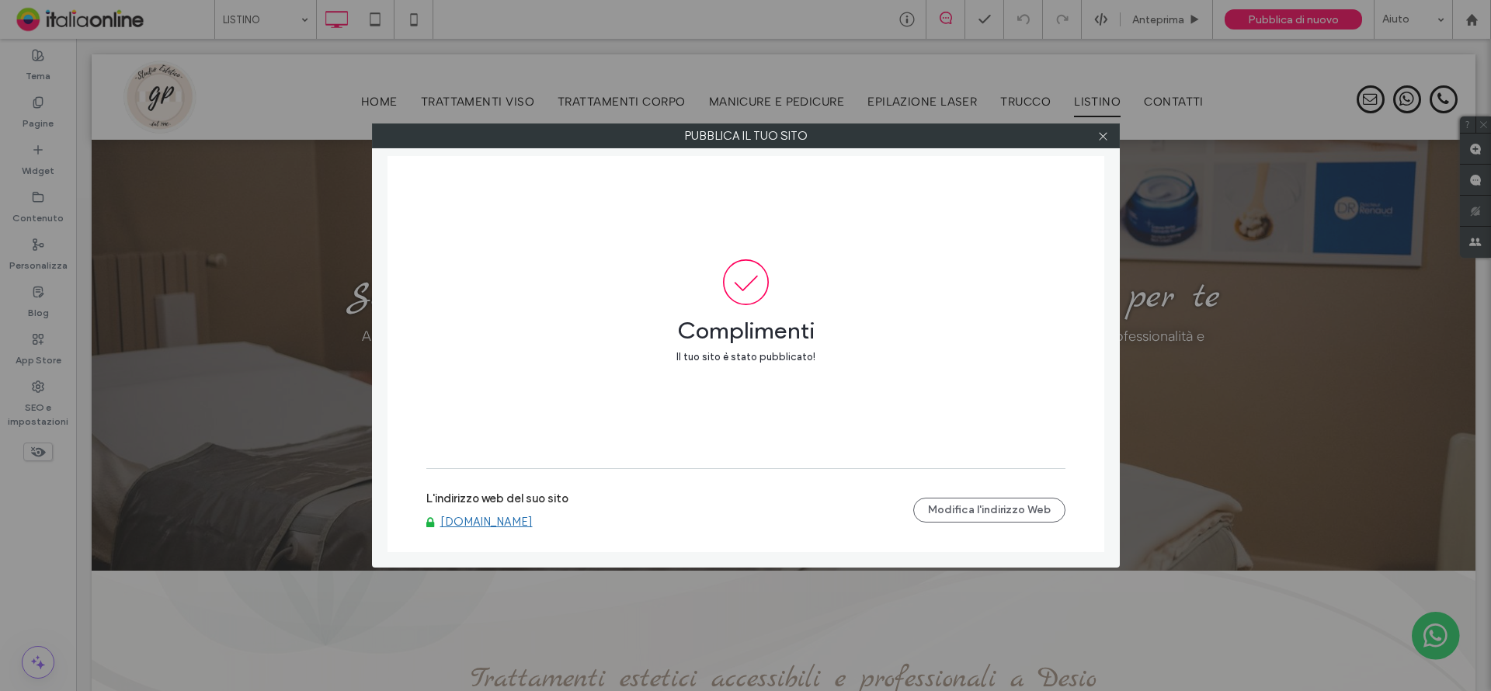
click at [533, 524] on link "[DOMAIN_NAME]" at bounding box center [486, 522] width 92 height 14
click at [1104, 134] on icon at bounding box center [1104, 136] width 12 height 12
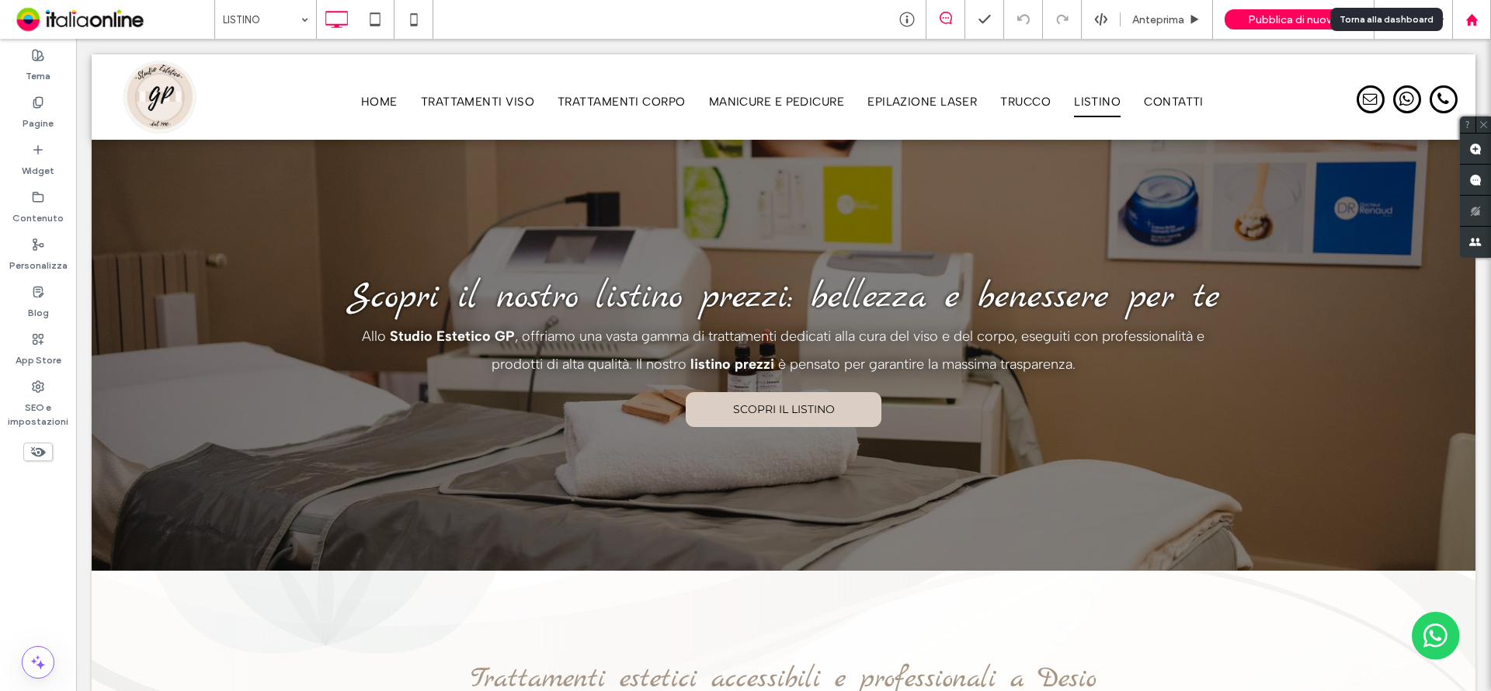
click at [1473, 18] on use at bounding box center [1472, 19] width 12 height 12
